Goal: Navigation & Orientation: Find specific page/section

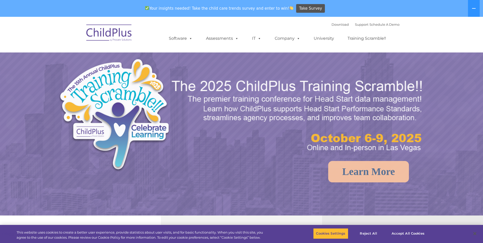
select select "MEDIUM"
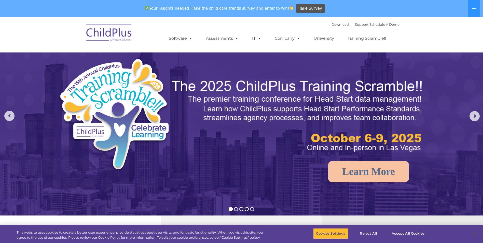
click at [119, 35] on img at bounding box center [109, 33] width 51 height 25
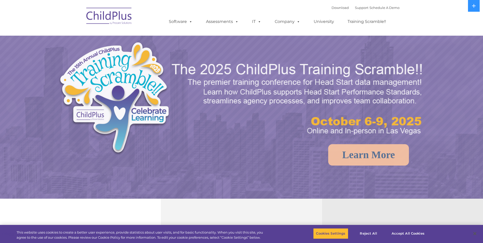
select select "MEDIUM"
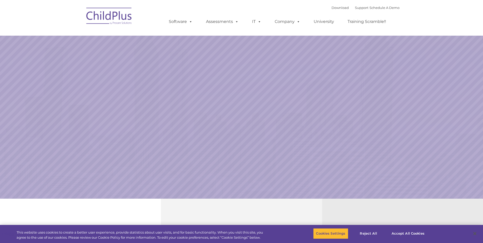
select select "MEDIUM"
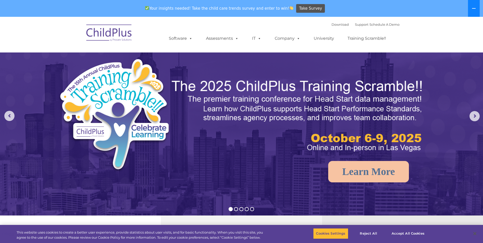
click at [476, 8] on icon at bounding box center [474, 8] width 4 height 4
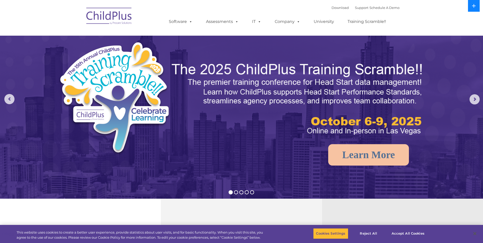
click at [476, 8] on icon at bounding box center [474, 6] width 4 height 4
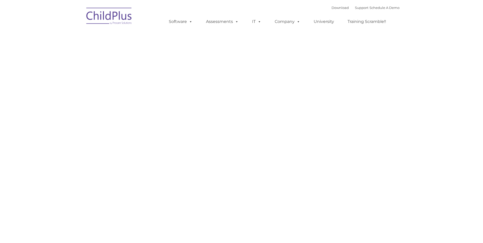
type input ""
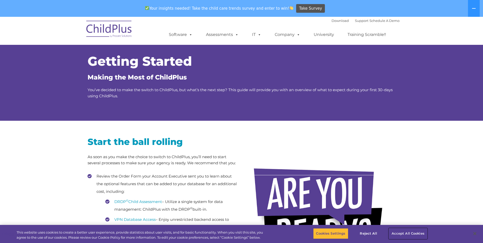
click at [403, 232] on button "Accept All Cookies" at bounding box center [408, 233] width 38 height 11
